Goal: Browse casually

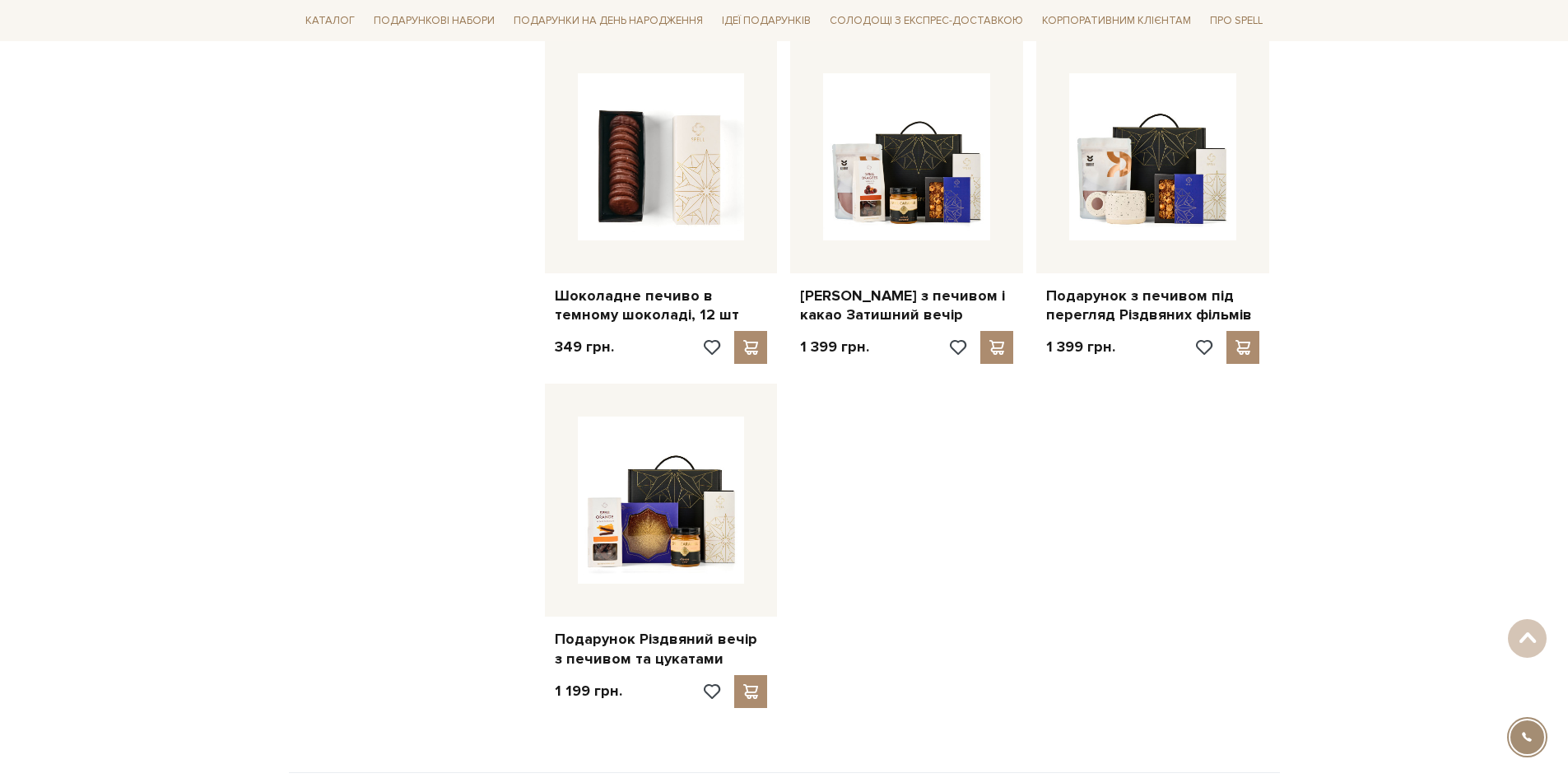
scroll to position [1399, 0]
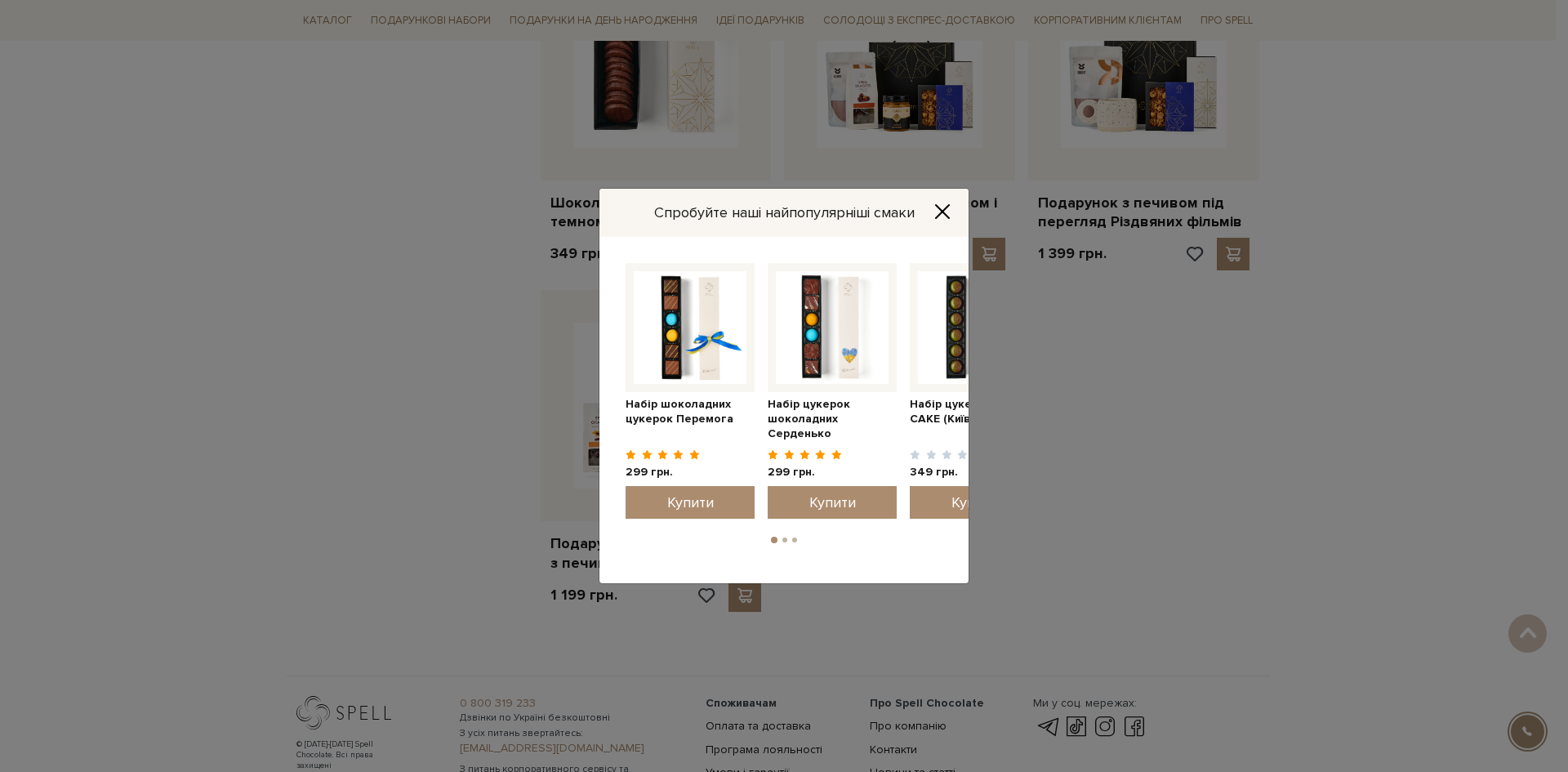
click at [937, 200] on div "Спробуйте наші найпопулярніші смаки" at bounding box center [784, 213] width 369 height 48
click at [939, 210] on icon "Close" at bounding box center [942, 211] width 16 height 16
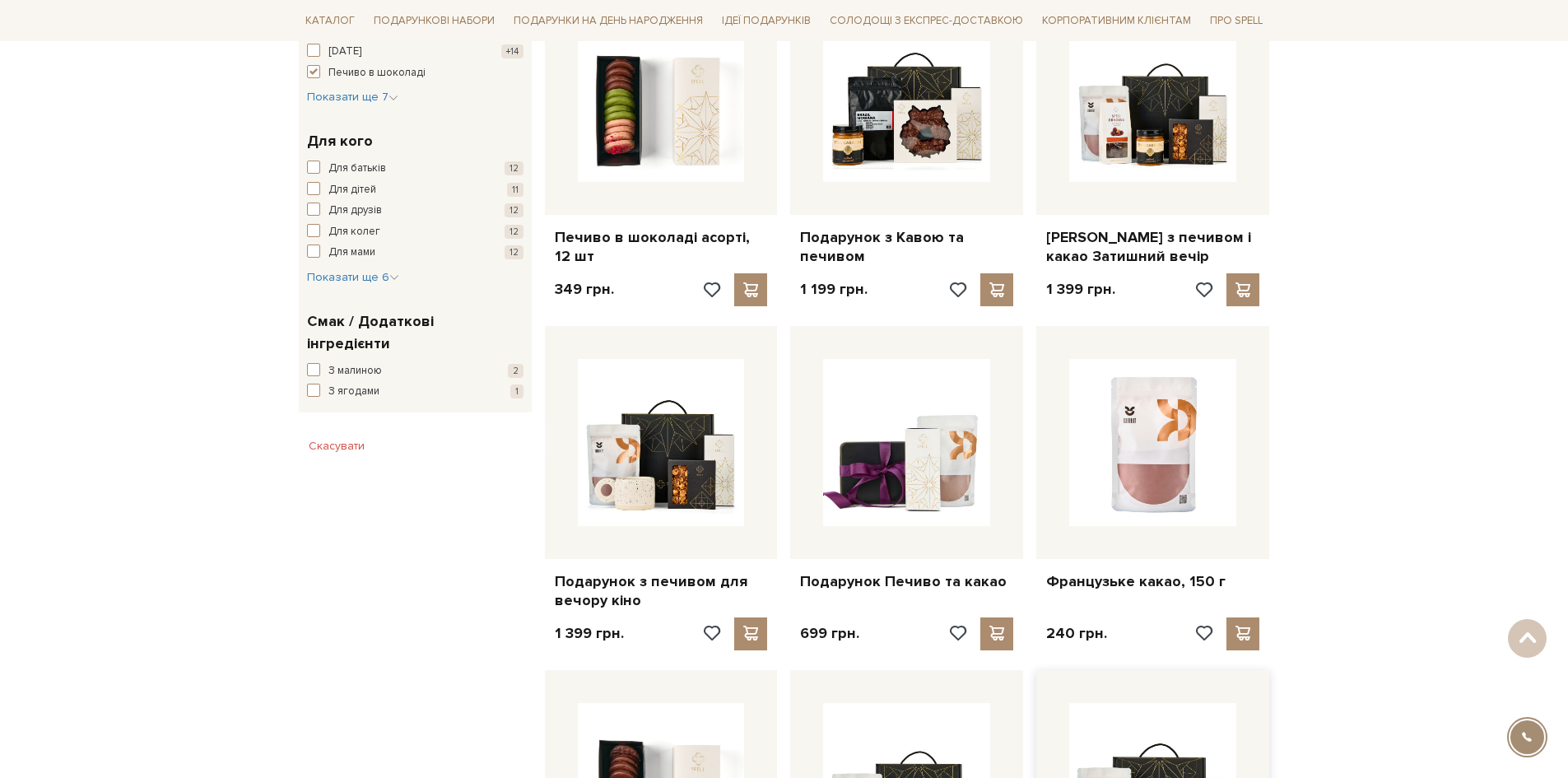
scroll to position [576, 0]
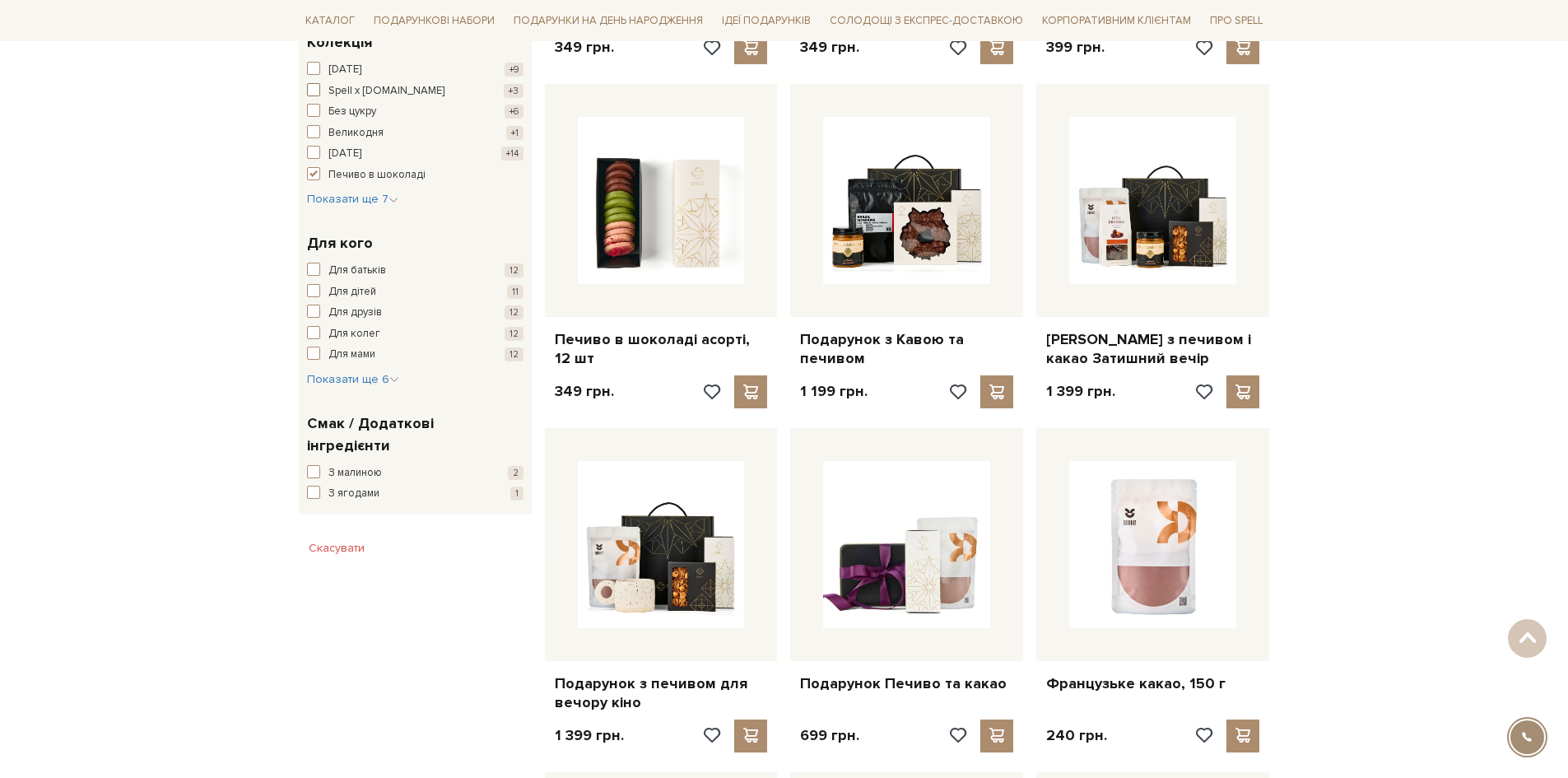
click at [314, 89] on span "button" at bounding box center [313, 89] width 13 height 13
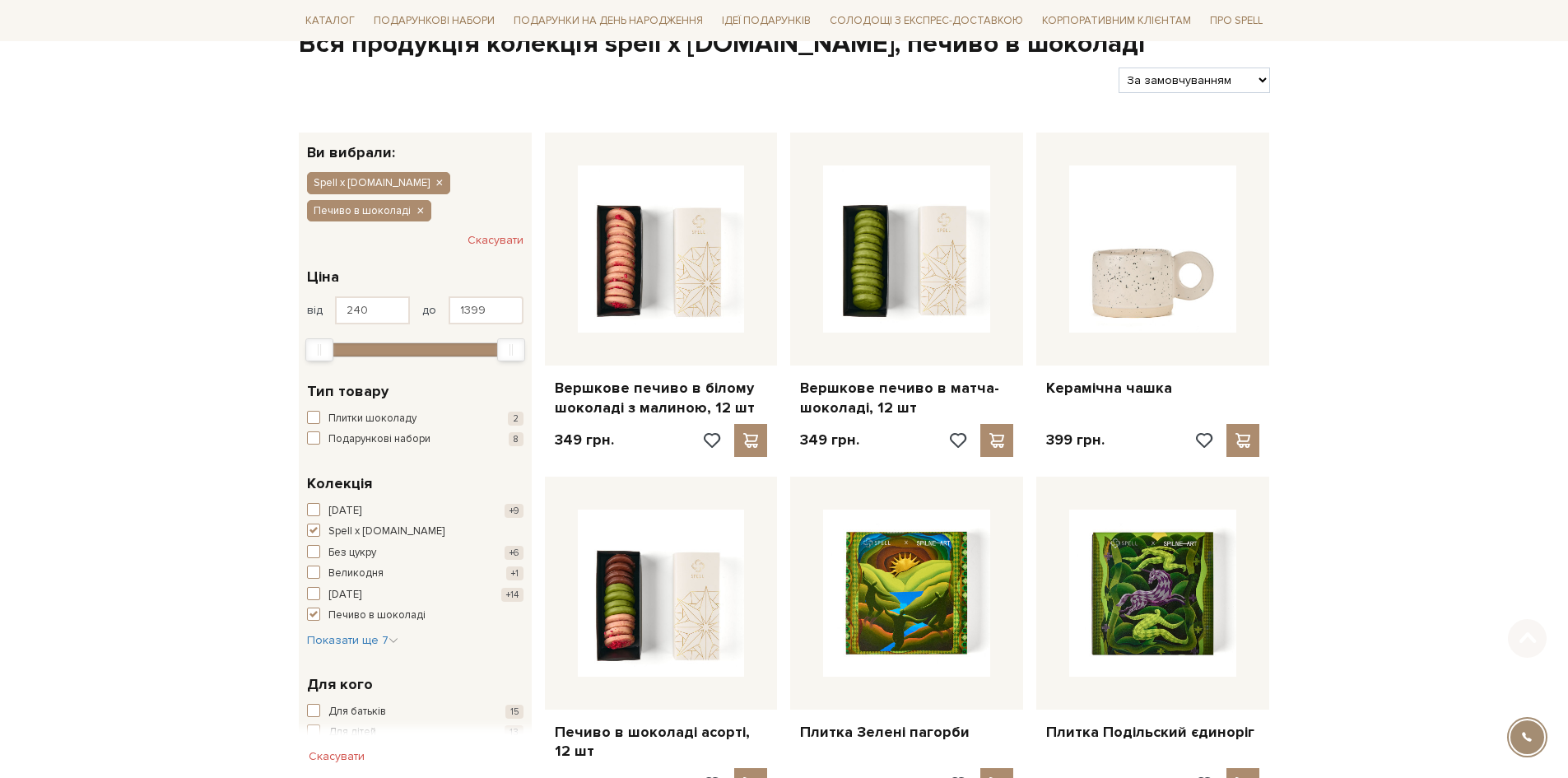
scroll to position [247, 0]
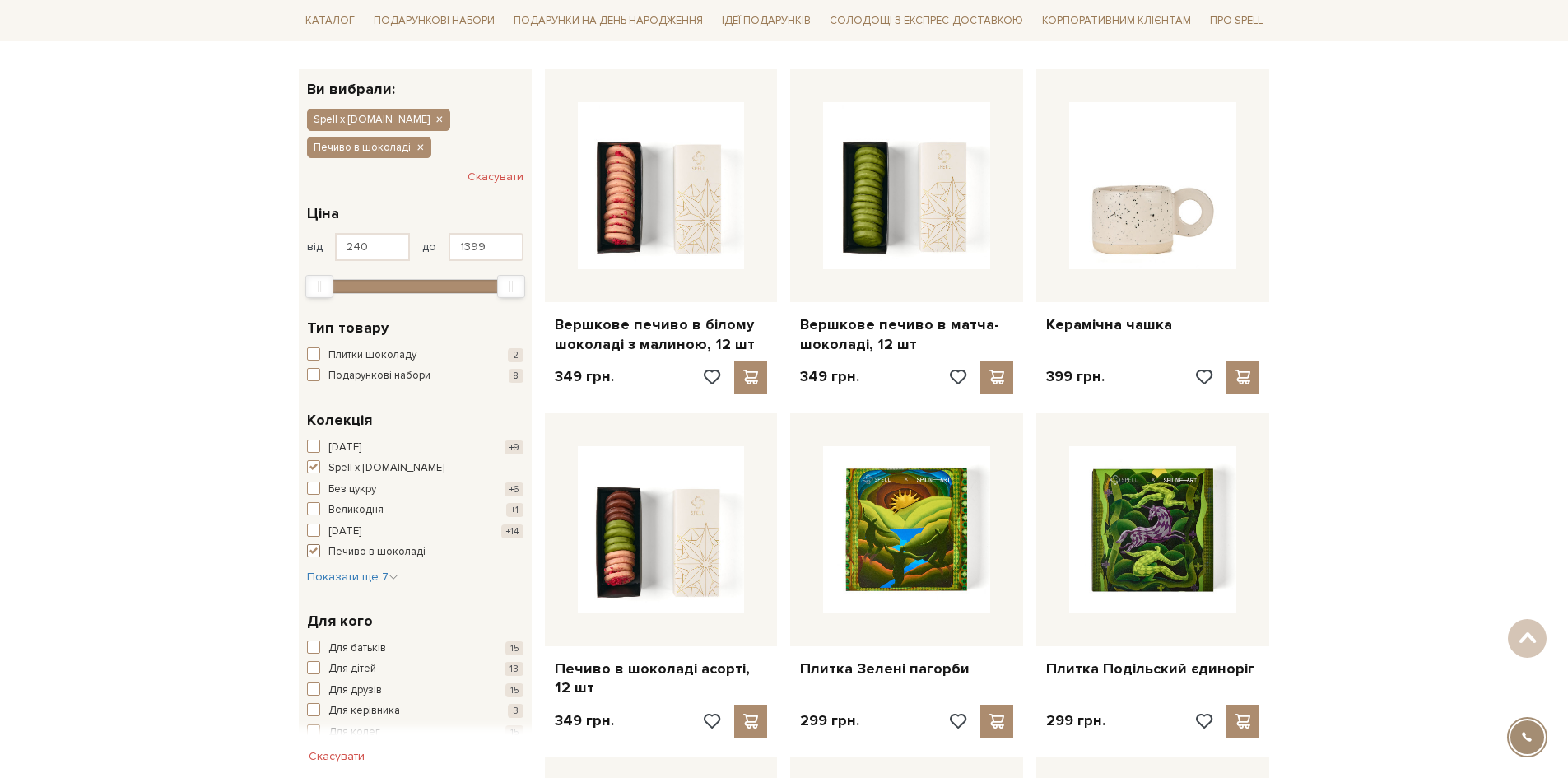
click at [316, 546] on span "button" at bounding box center [313, 550] width 13 height 13
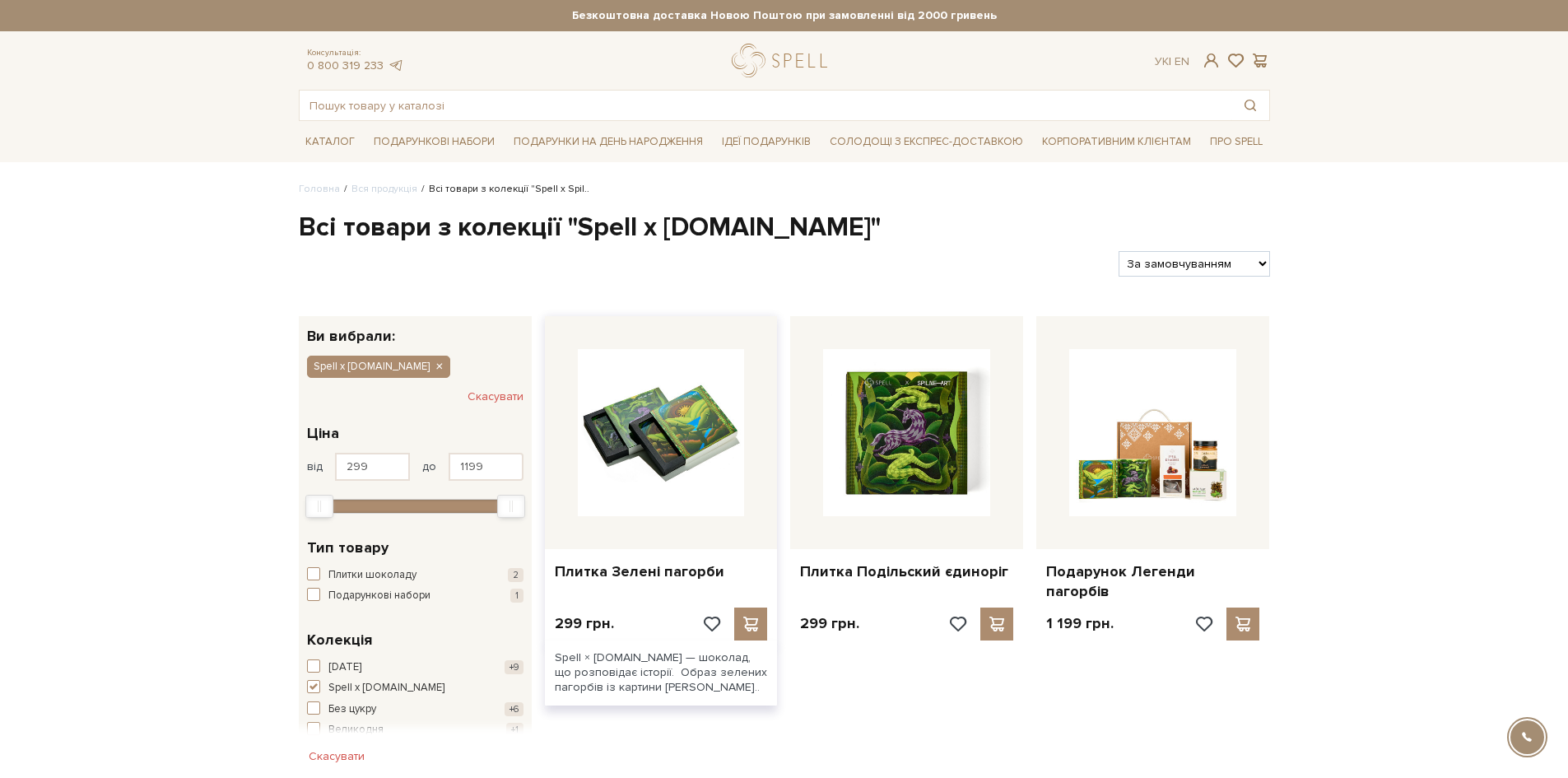
click at [684, 442] on img at bounding box center [661, 432] width 167 height 167
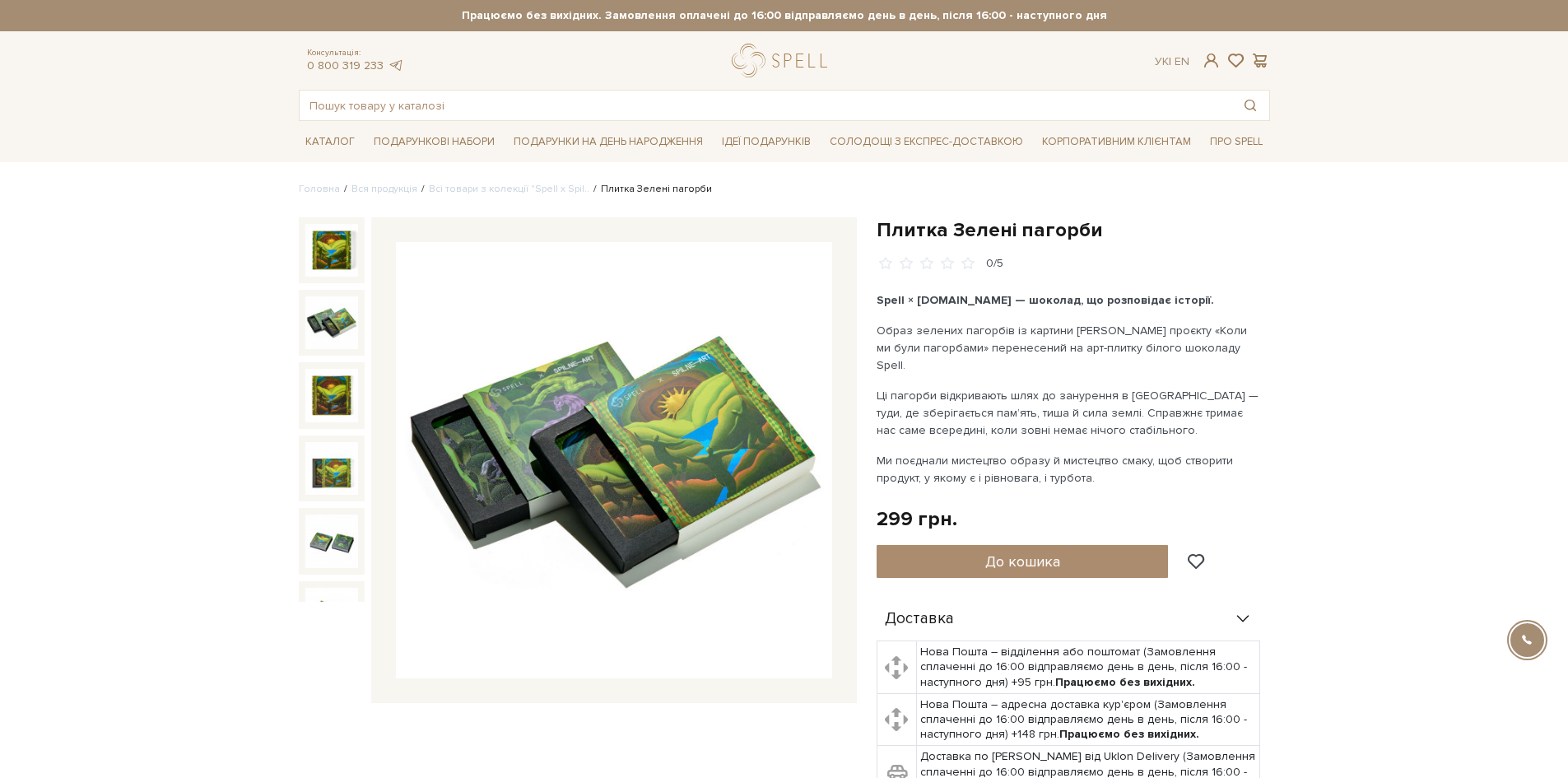
click at [332, 322] on img at bounding box center [331, 322] width 53 height 53
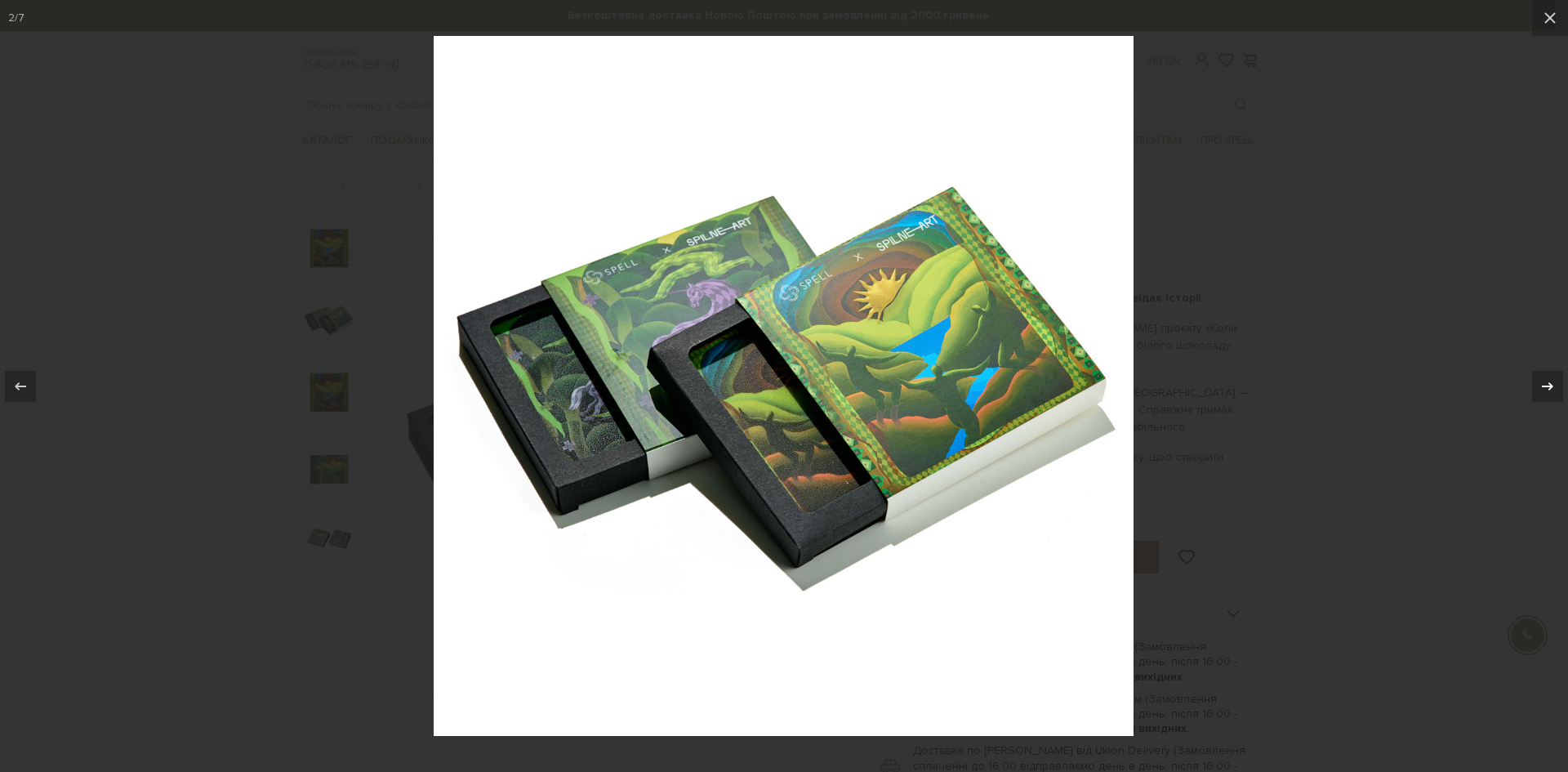
click at [1548, 383] on icon at bounding box center [1547, 385] width 12 height 8
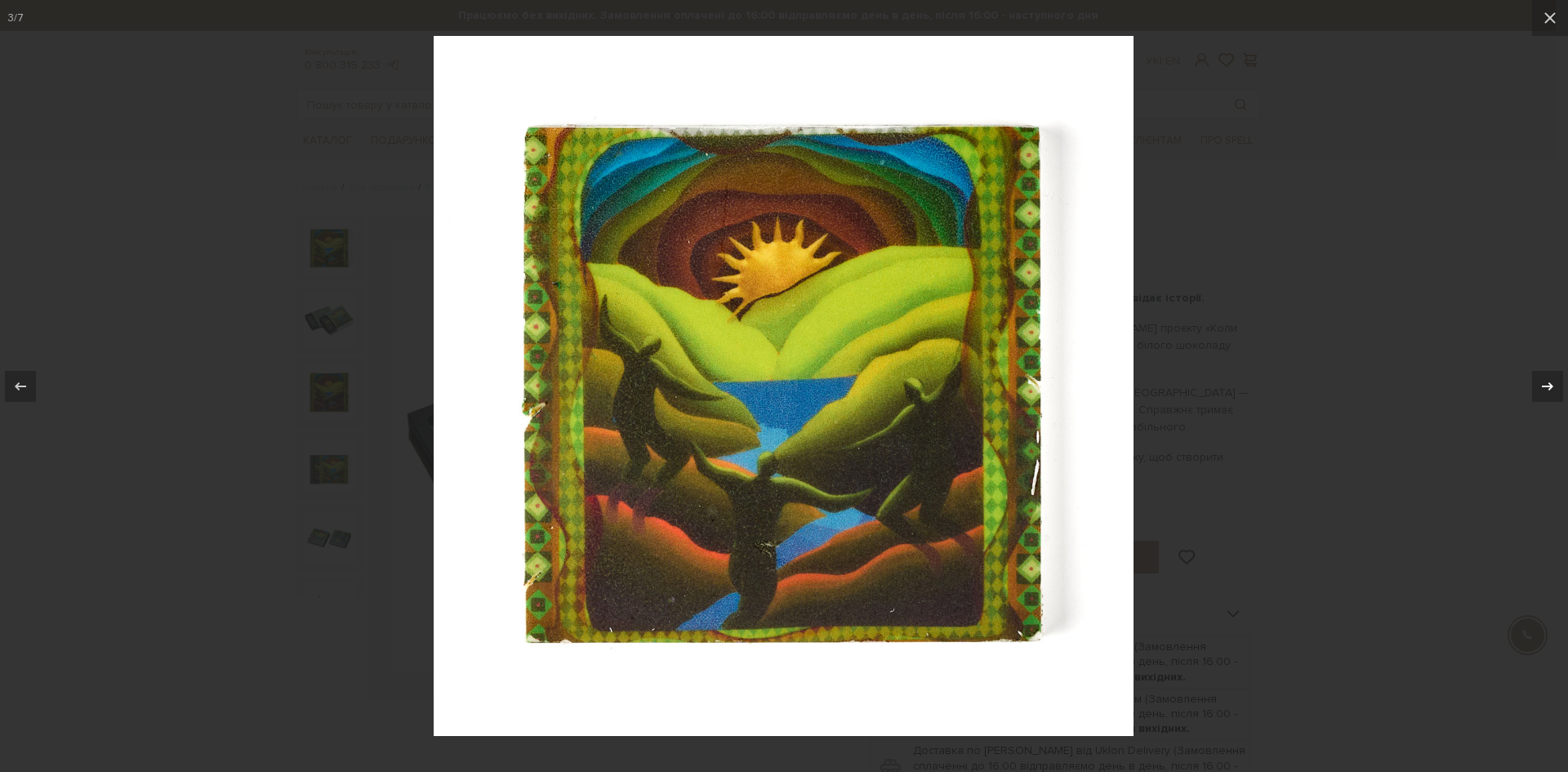
click at [1547, 382] on icon at bounding box center [1548, 386] width 20 height 20
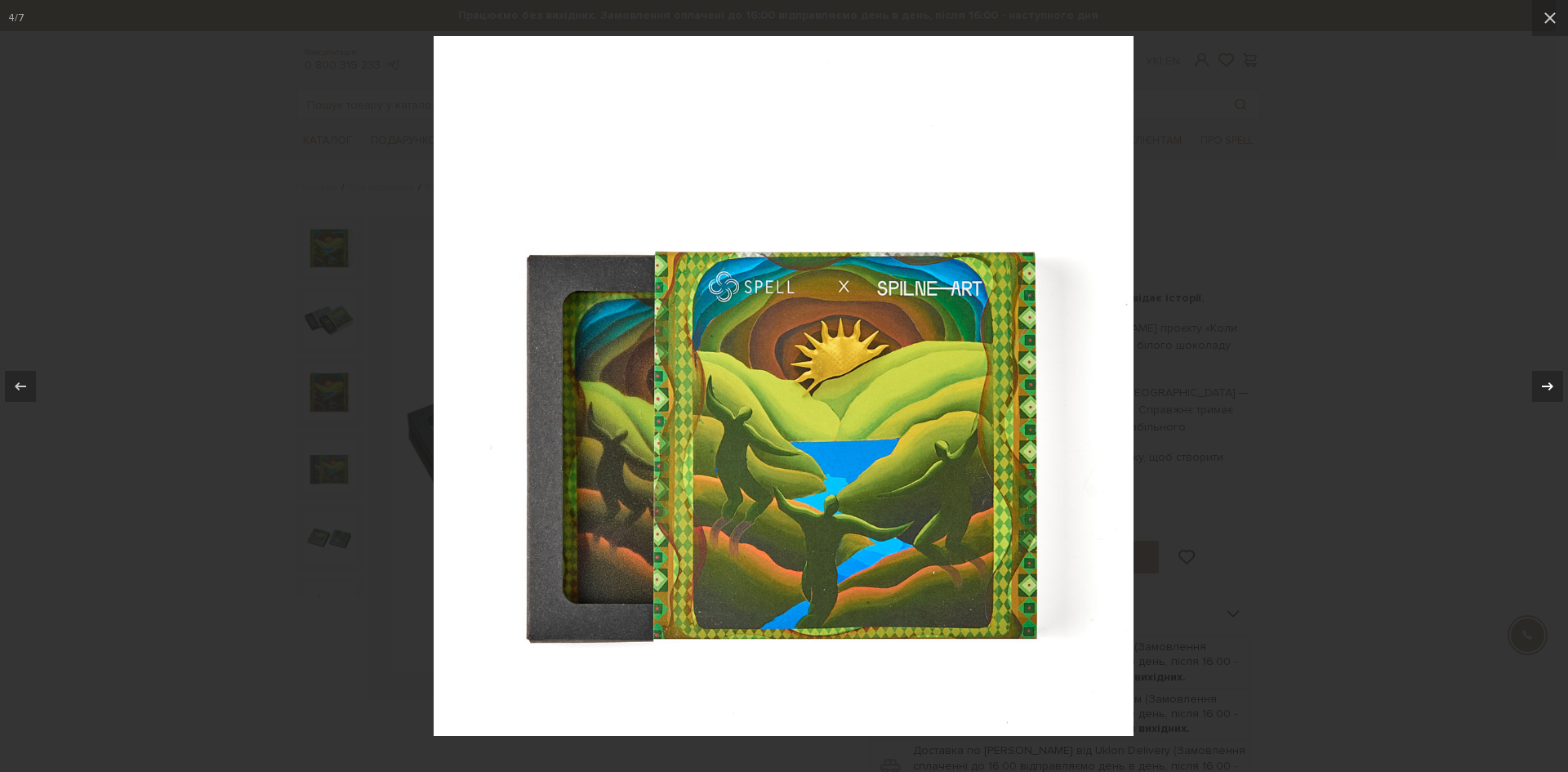
click at [1547, 382] on icon at bounding box center [1548, 386] width 20 height 20
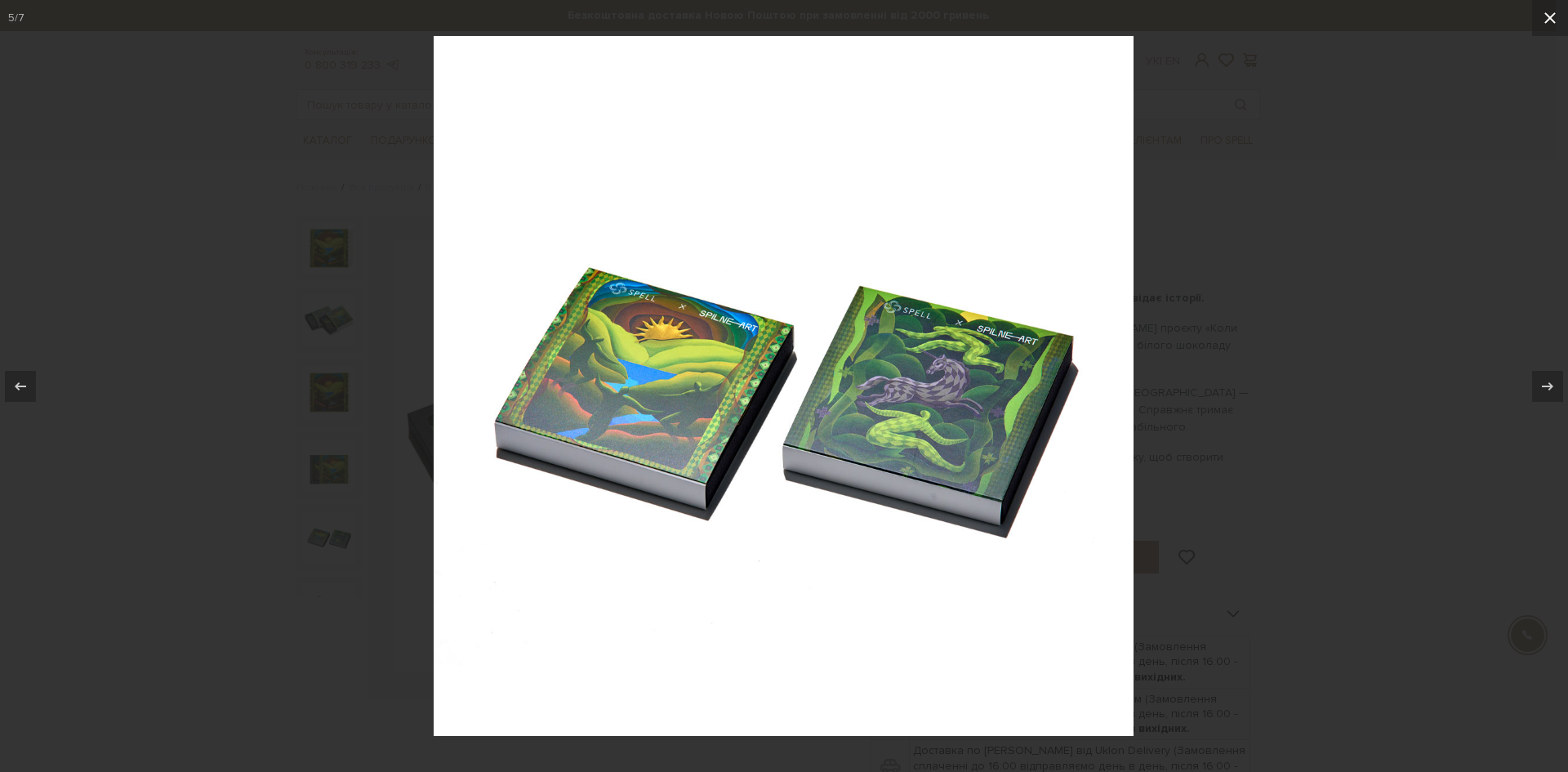
click at [1555, 12] on icon at bounding box center [1549, 18] width 20 height 20
